Goal: Task Accomplishment & Management: Manage account settings

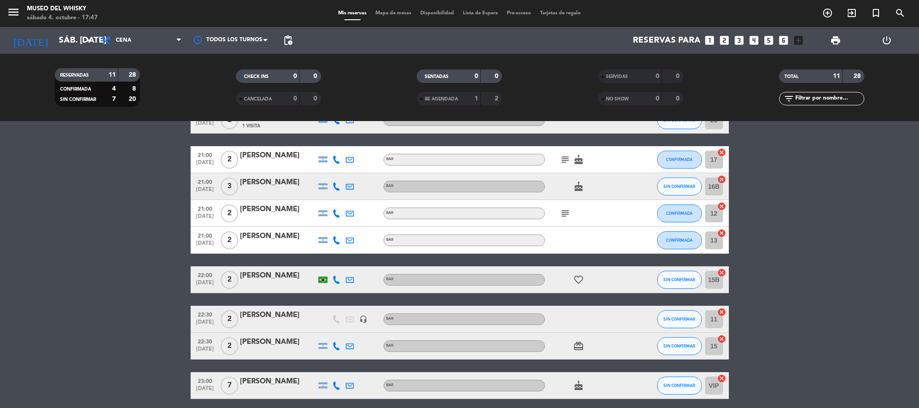
scroll to position [170, 0]
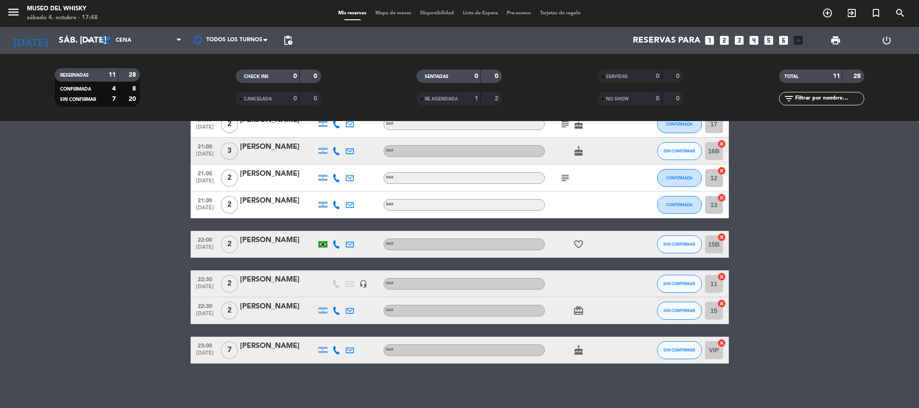
click at [334, 346] on icon at bounding box center [336, 350] width 8 height 8
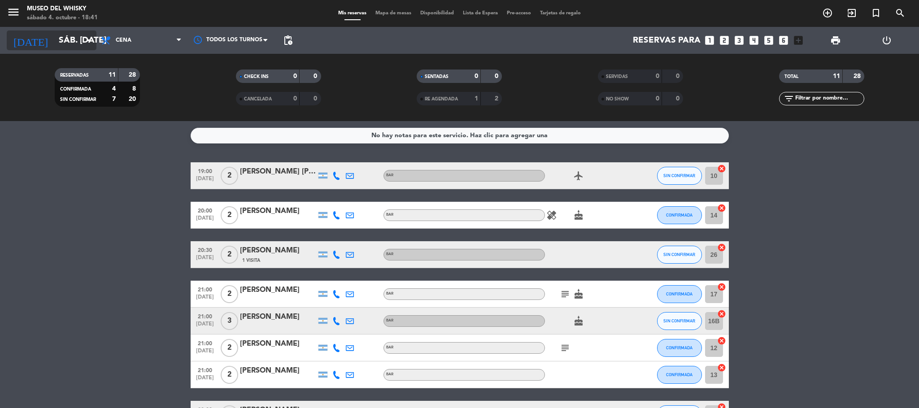
click at [74, 40] on input "sáb. [DATE]" at bounding box center [108, 40] width 108 height 19
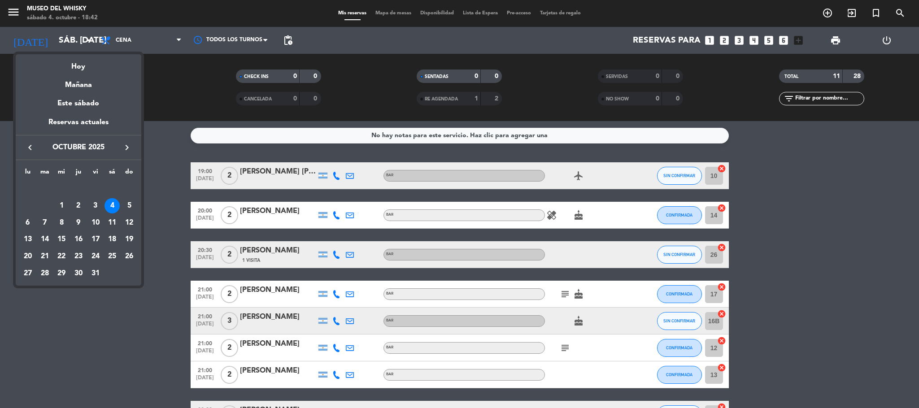
click at [164, 226] on div at bounding box center [459, 204] width 919 height 408
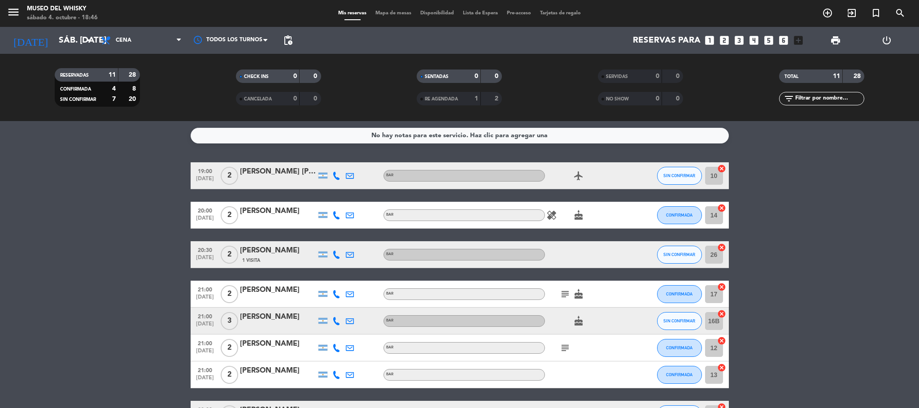
click at [568, 292] on icon "subject" at bounding box center [564, 294] width 11 height 11
click at [565, 351] on icon "subject" at bounding box center [564, 348] width 11 height 11
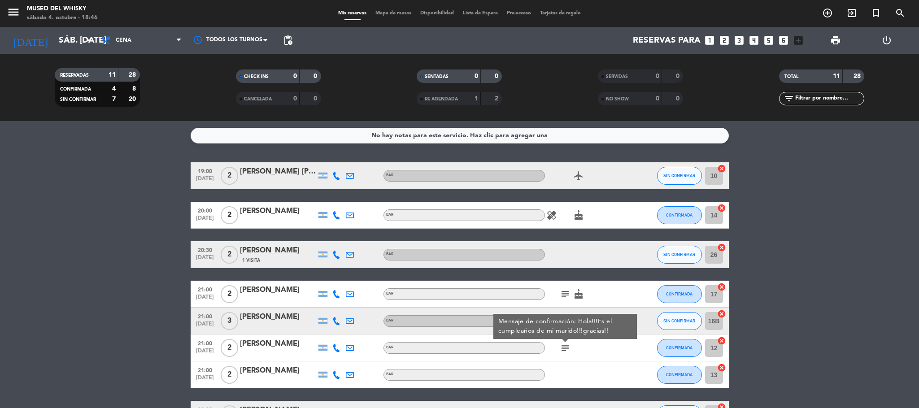
click at [563, 289] on icon "subject" at bounding box center [564, 294] width 11 height 11
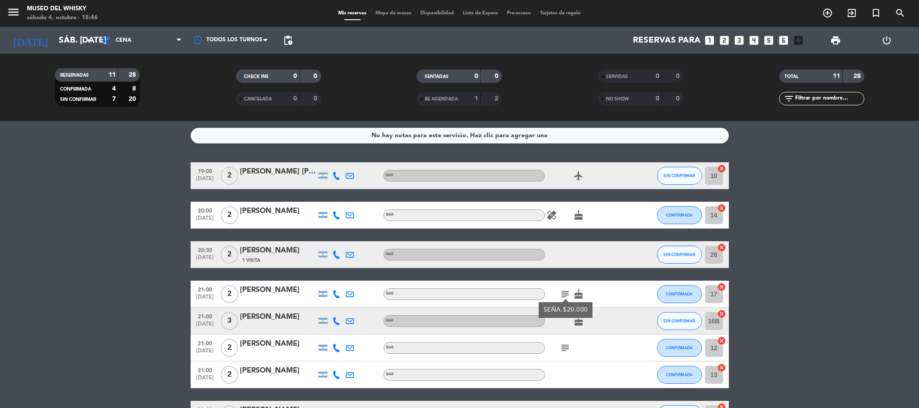
click at [282, 170] on div "[PERSON_NAME] [PERSON_NAME]" at bounding box center [278, 172] width 76 height 12
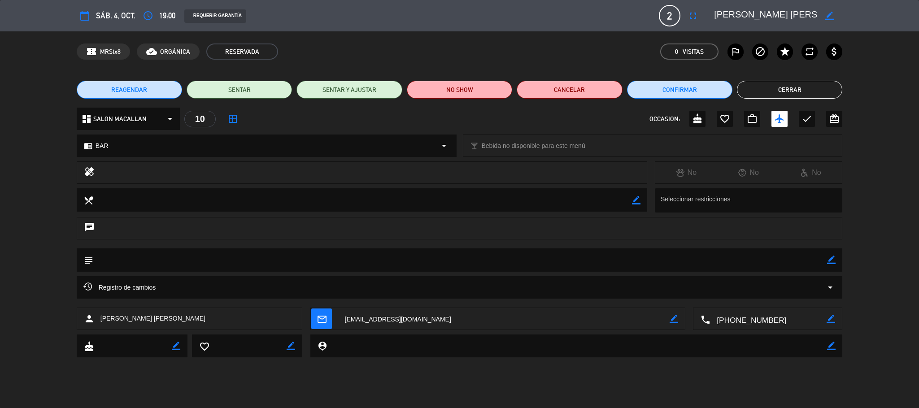
click at [247, 225] on div "chat" at bounding box center [460, 228] width 766 height 22
click at [173, 263] on textarea at bounding box center [460, 259] width 734 height 23
